Goal: Navigation & Orientation: Find specific page/section

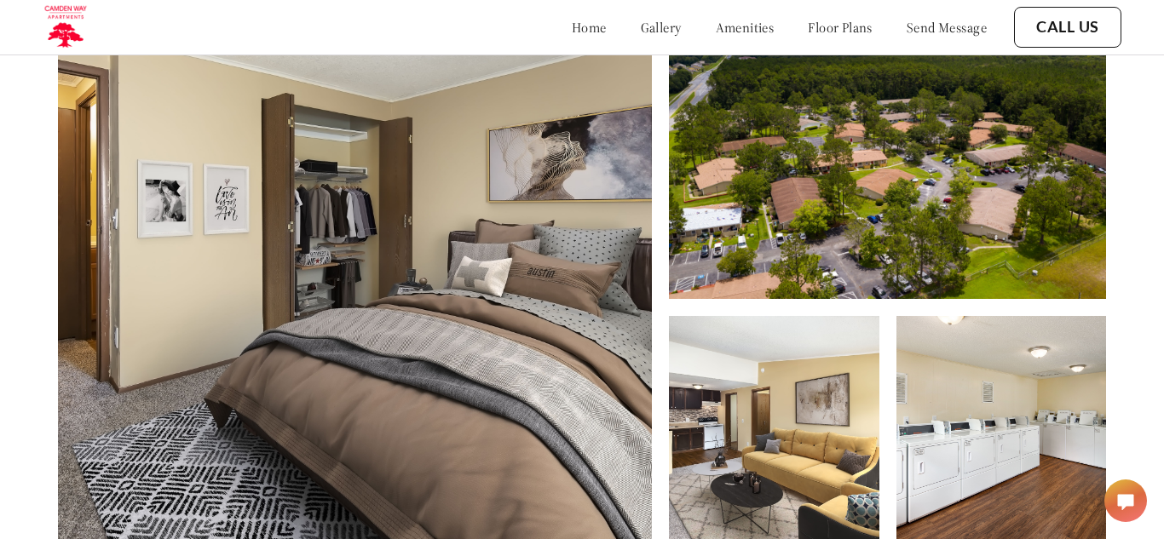
scroll to position [682, 0]
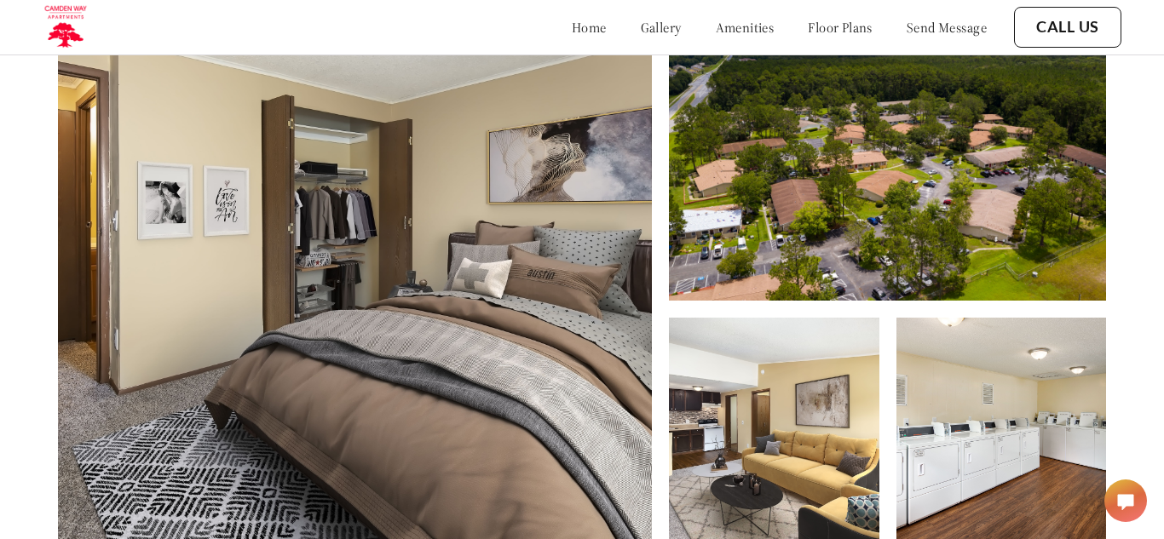
click at [816, 25] on link "floor plans" at bounding box center [840, 27] width 65 height 17
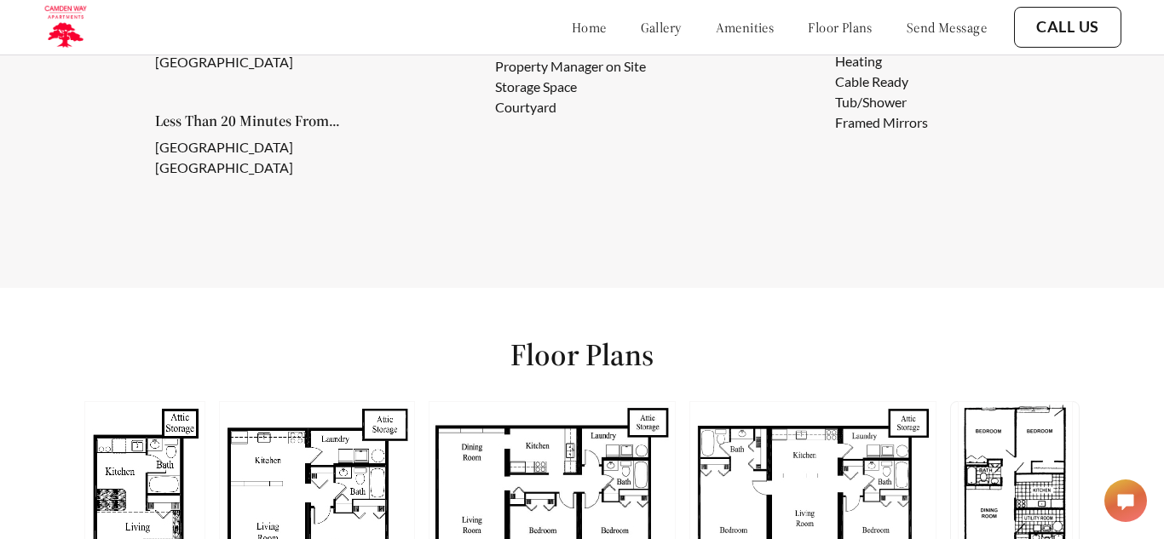
scroll to position [1624, 0]
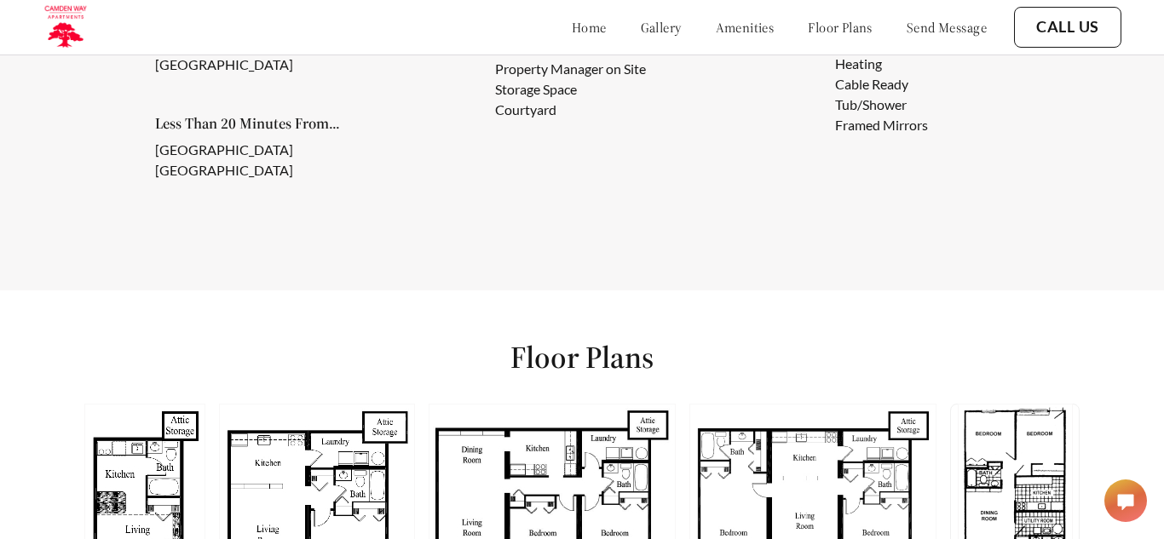
click at [641, 28] on link "gallery" at bounding box center [661, 27] width 41 height 17
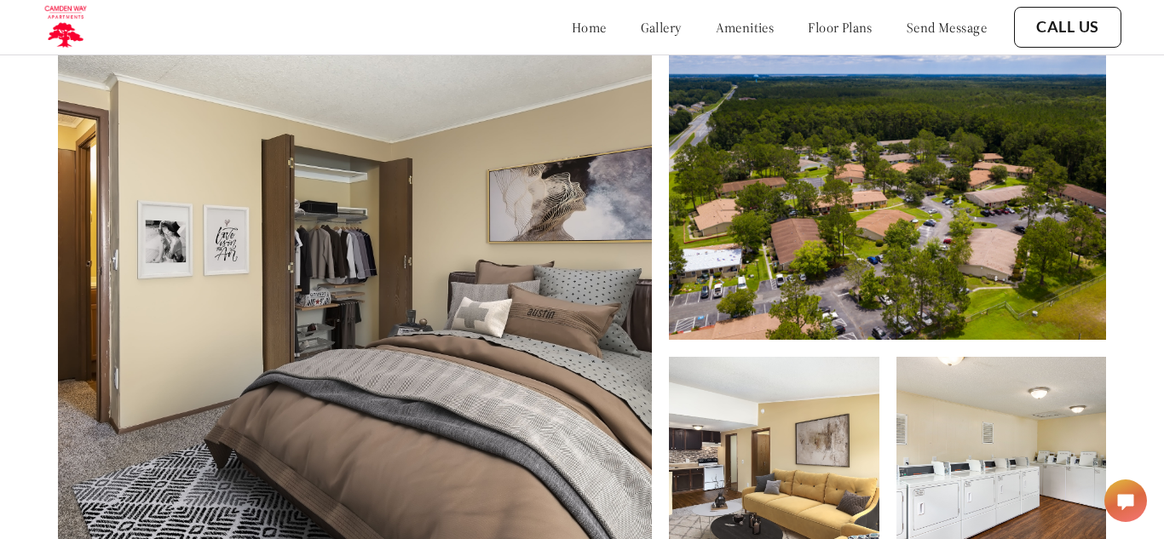
scroll to position [539, 0]
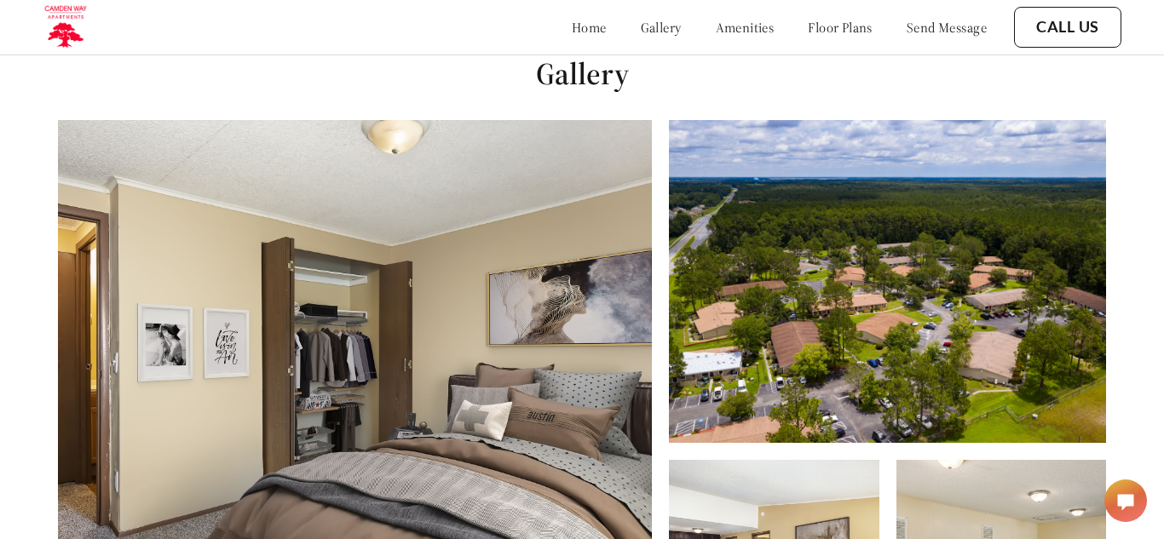
click at [525, 416] on img at bounding box center [355, 412] width 594 height 584
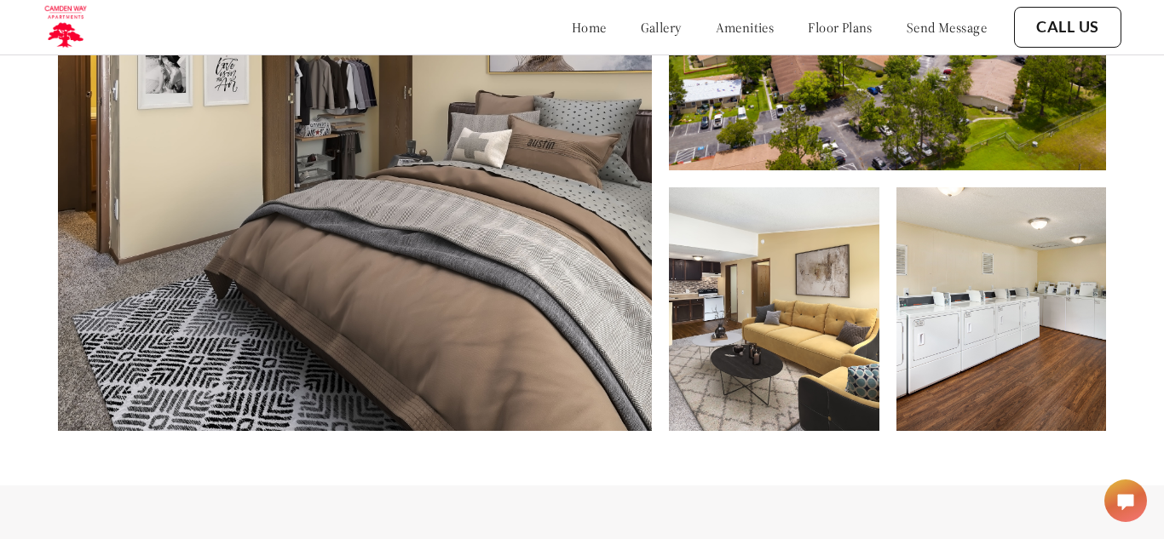
scroll to position [846, 0]
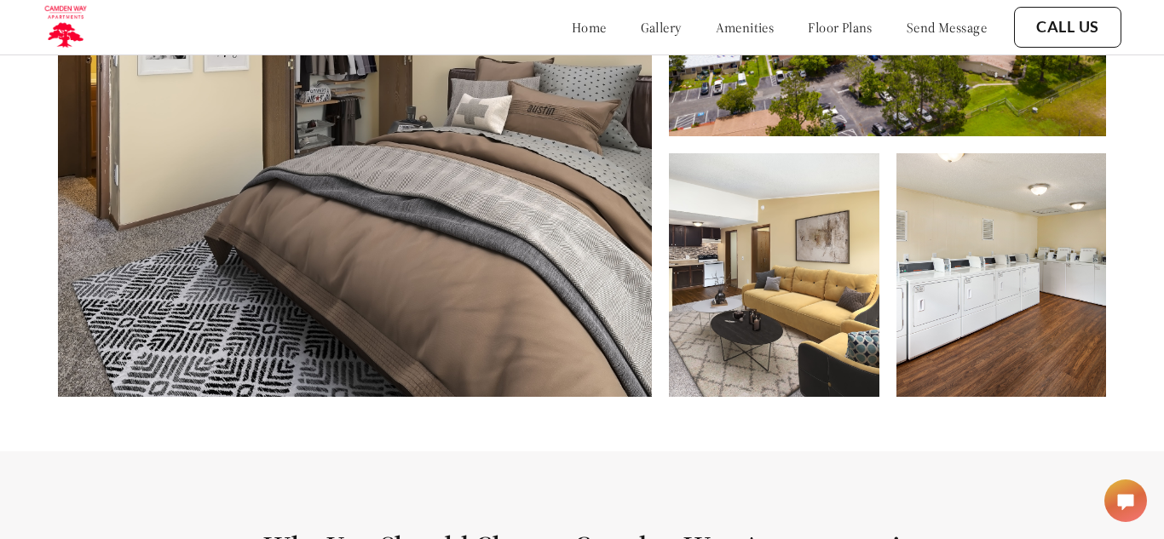
click at [545, 256] on img at bounding box center [355, 105] width 594 height 584
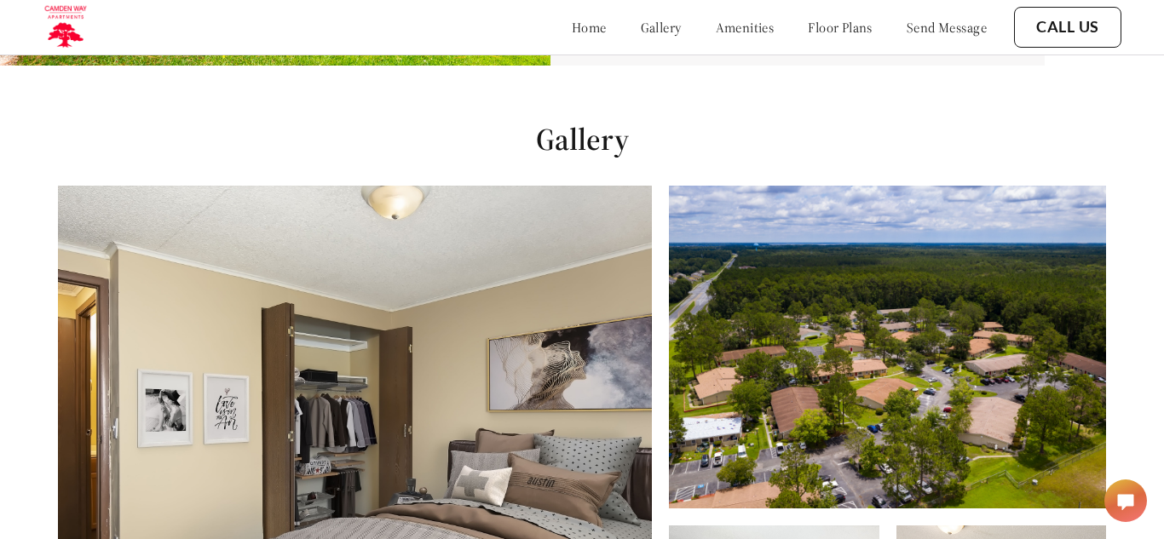
scroll to position [471, 0]
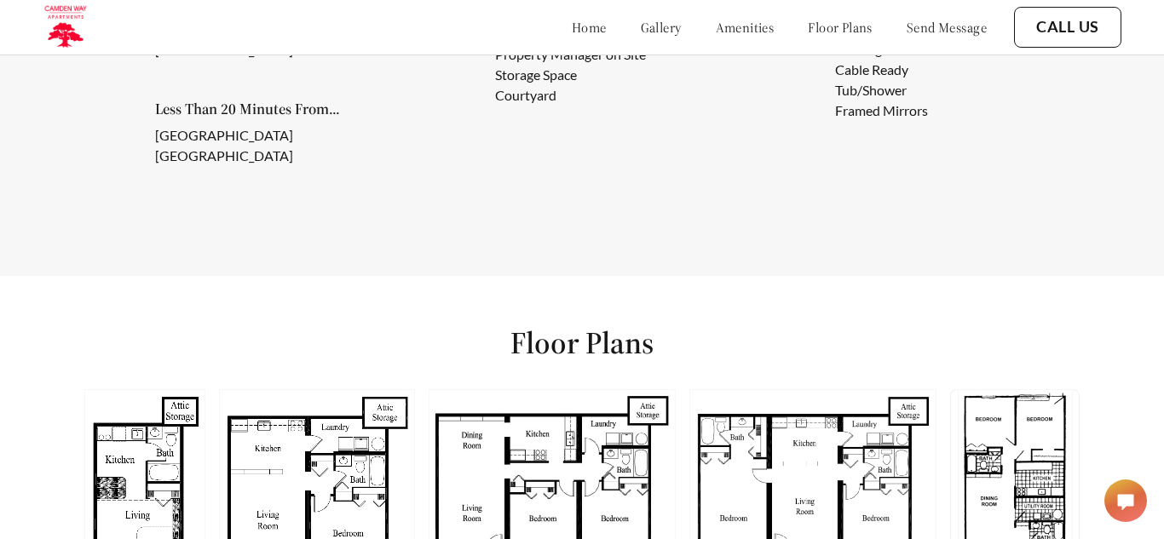
scroll to position [885, 0]
